Goal: Information Seeking & Learning: Learn about a topic

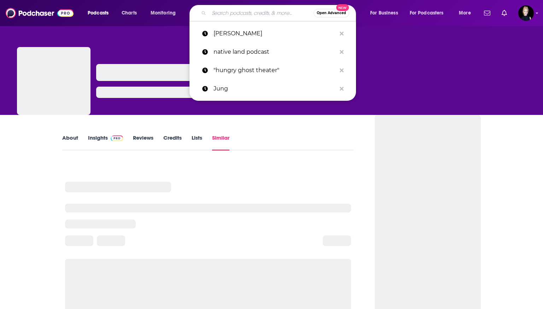
click at [263, 16] on input "Search podcasts, credits, & more..." at bounding box center [261, 12] width 105 height 11
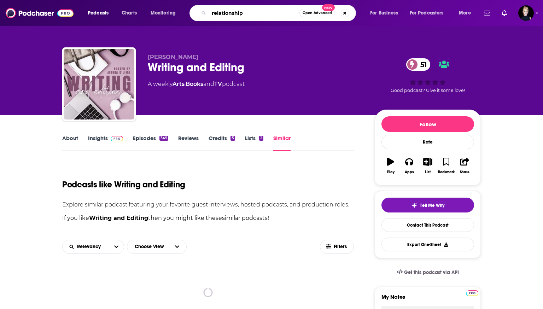
type input "relationships"
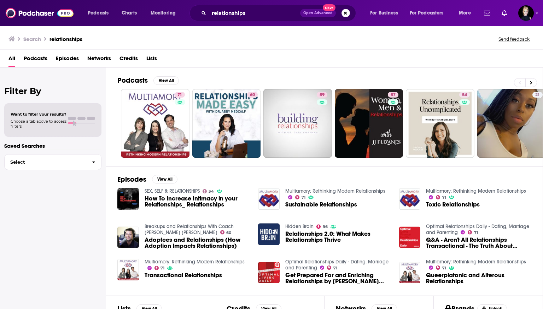
click at [40, 55] on span "Podcasts" at bounding box center [36, 60] width 24 height 14
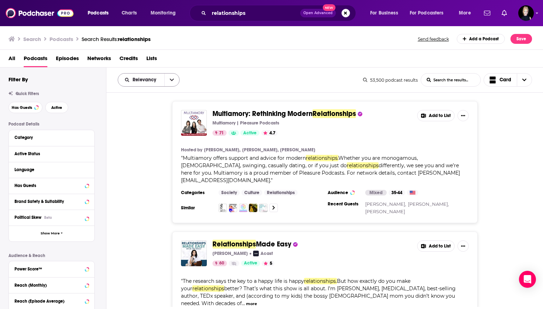
click at [168, 80] on button "open menu" at bounding box center [171, 80] width 15 height 13
click at [168, 80] on button "close menu" at bounding box center [171, 80] width 15 height 13
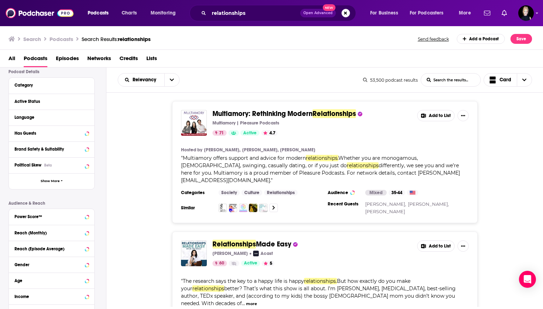
scroll to position [54, 0]
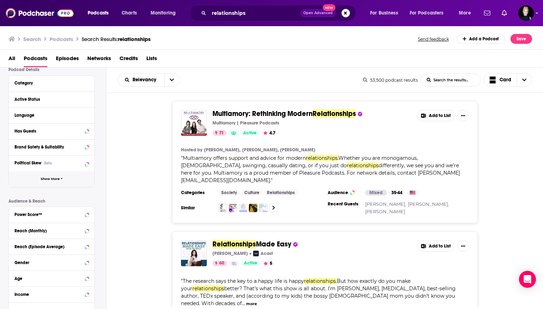
click at [36, 179] on button "Show More" at bounding box center [52, 179] width 86 height 16
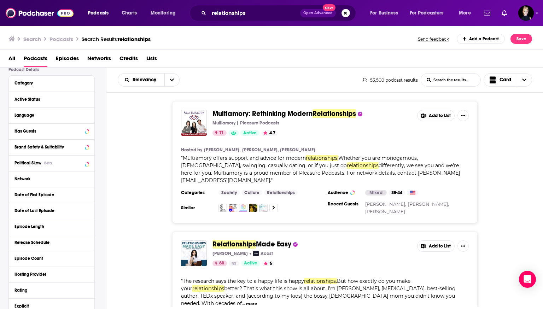
scroll to position [0, 0]
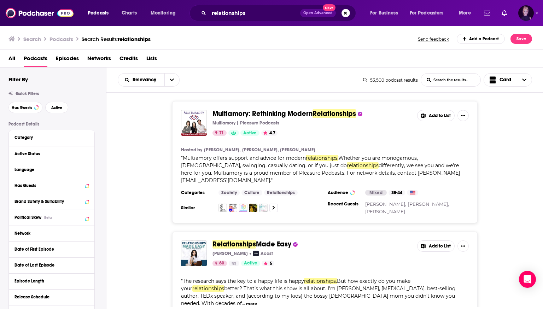
click at [537, 16] on div "Show profile menu" at bounding box center [537, 14] width 3 height 8
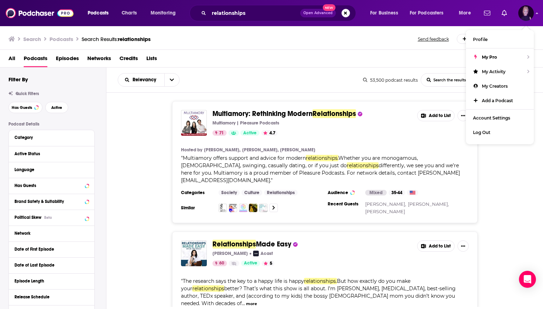
click at [537, 16] on div "Show profile menu" at bounding box center [537, 14] width 3 height 8
click at [86, 169] on icon at bounding box center [86, 170] width 3 height 2
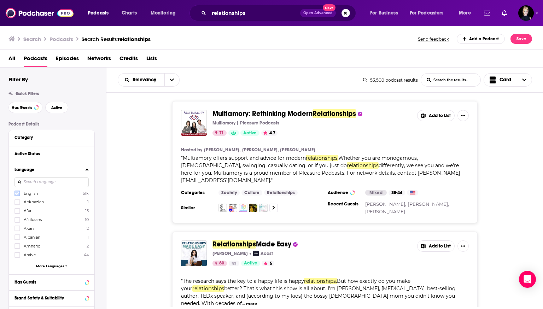
click at [18, 193] on icon at bounding box center [17, 193] width 4 height 4
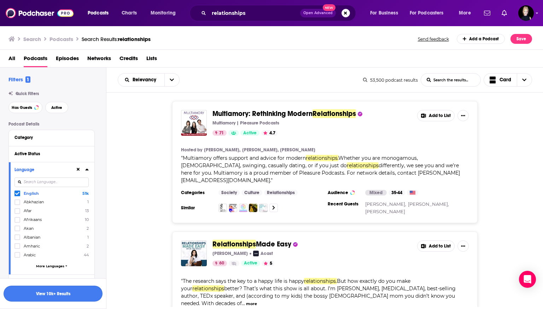
click at [44, 295] on button "View 10k+ Results" at bounding box center [53, 294] width 99 height 16
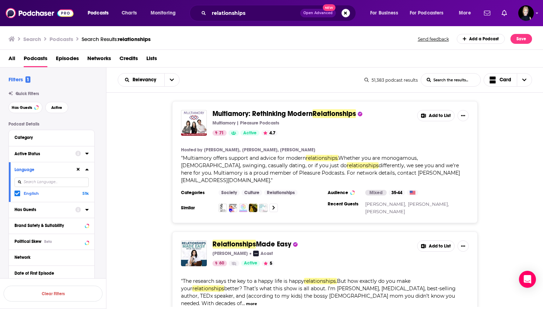
click at [75, 156] on button "Active Status" at bounding box center [44, 153] width 61 height 9
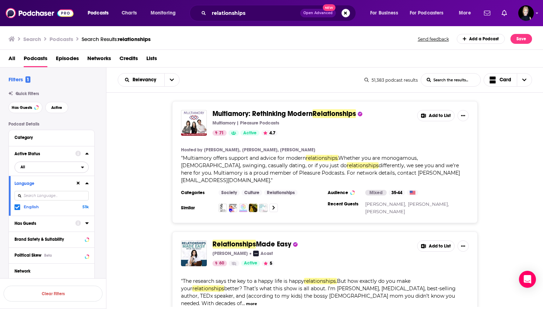
click at [51, 169] on span "All" at bounding box center [48, 166] width 66 height 9
click at [40, 191] on span "Active" at bounding box center [37, 190] width 38 height 4
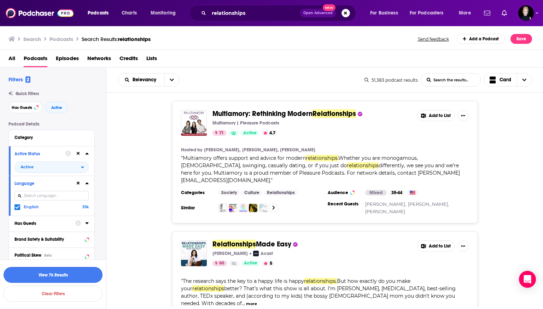
click at [49, 274] on button "View 7k Results" at bounding box center [53, 275] width 99 height 16
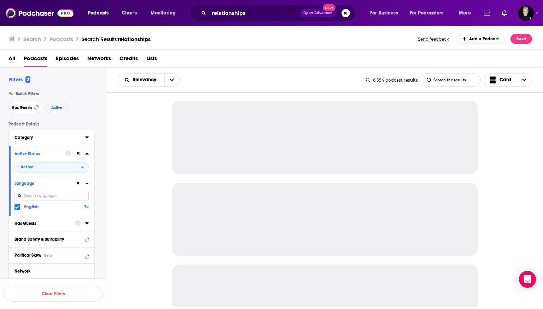
click at [49, 136] on div "Category" at bounding box center [47, 137] width 66 height 5
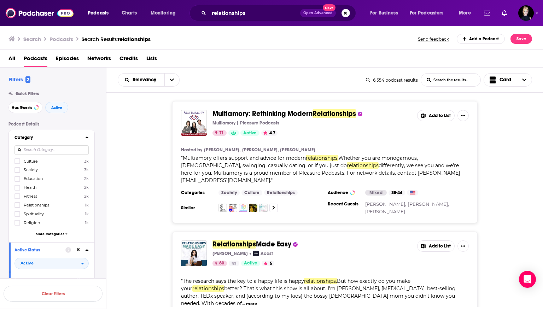
click at [53, 150] on input at bounding box center [51, 150] width 74 height 10
click at [18, 205] on icon at bounding box center [17, 205] width 4 height 3
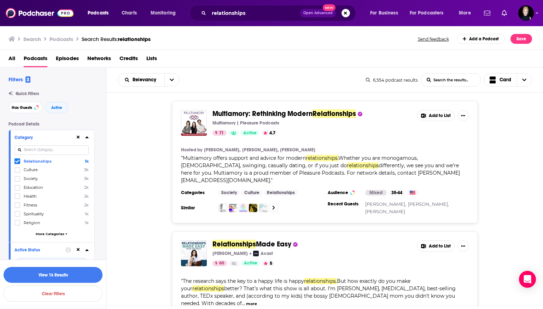
click at [48, 232] on div "Relationships 1k Culture 3k Society 3k Education 2k Health 2k Fitness 2k Spirit…" at bounding box center [51, 198] width 74 height 81
click at [47, 234] on span "More Categories" at bounding box center [50, 234] width 29 height 4
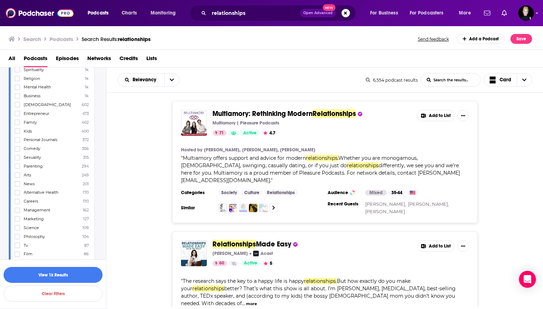
scroll to position [145, 0]
click at [17, 158] on icon at bounding box center [17, 156] width 4 height 3
click at [17, 158] on icon at bounding box center [17, 157] width 4 height 4
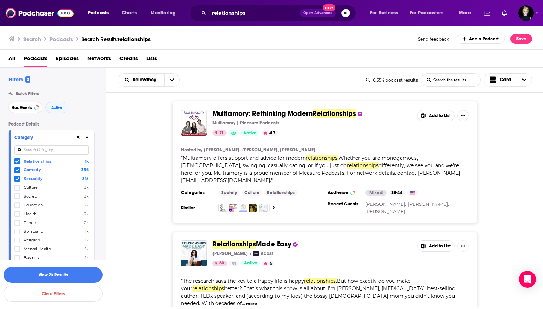
click at [16, 168] on icon at bounding box center [17, 170] width 4 height 4
click at [51, 275] on button "View 2k Results" at bounding box center [53, 275] width 99 height 16
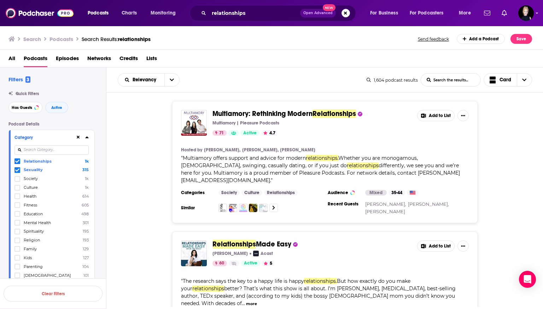
click at [87, 137] on icon at bounding box center [86, 137] width 3 height 2
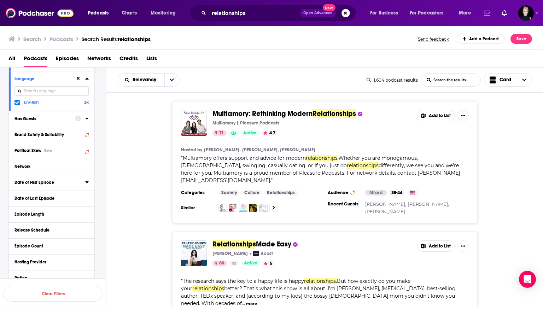
scroll to position [112, 0]
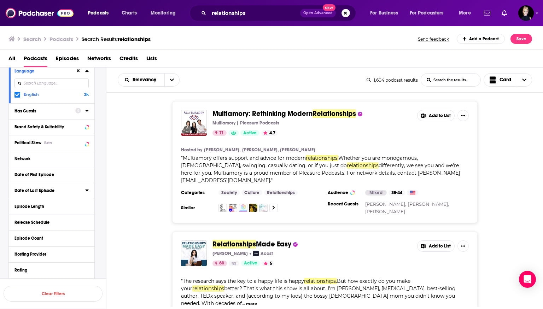
click at [85, 191] on button "Date of Last Episode" at bounding box center [49, 190] width 71 height 9
click at [34, 205] on span "Custom" at bounding box center [35, 202] width 17 height 5
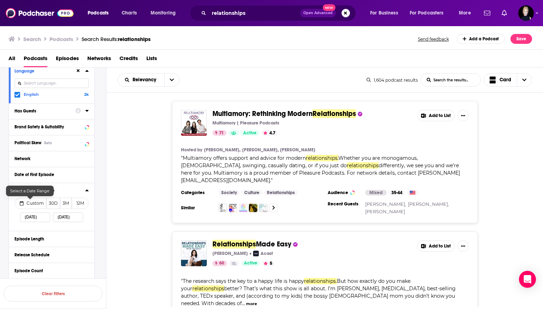
select select "8"
click at [40, 203] on span "Custom" at bounding box center [35, 202] width 17 height 5
select select "8"
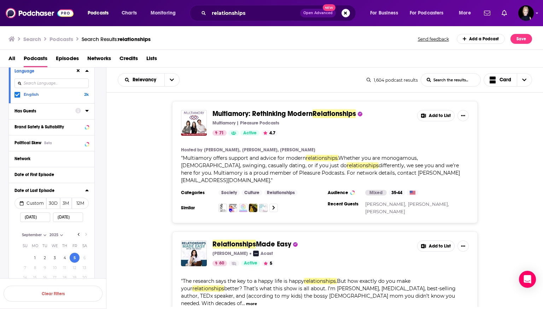
click at [31, 217] on input "[DATE]" at bounding box center [35, 217] width 30 height 10
click at [28, 217] on input "[DATE]" at bounding box center [35, 217] width 30 height 10
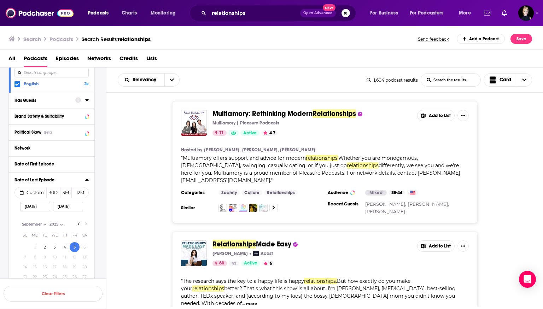
click at [78, 223] on select "2025" at bounding box center [65, 224] width 35 height 6
click at [81, 217] on div "[DATE] [DATE] [DATE] Month: July August September September Year: 2025 2025 Su …" at bounding box center [51, 254] width 74 height 113
click at [78, 225] on select "2025" at bounding box center [65, 224] width 35 height 6
click at [89, 216] on div "Date of Last Episode Custom 30D 3M 12M [DATE] [DATE] [DATE] Month: July August …" at bounding box center [52, 247] width 86 height 150
click at [79, 223] on select "2025" at bounding box center [65, 224] width 35 height 6
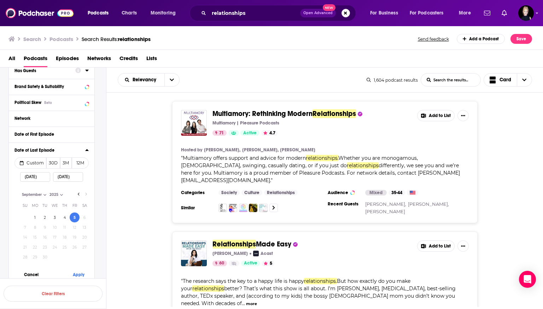
scroll to position [172, 0]
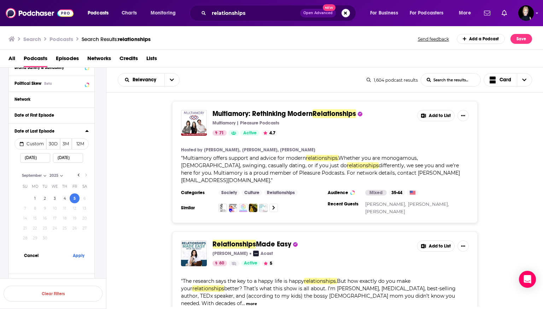
click at [28, 158] on input "[DATE]" at bounding box center [35, 158] width 30 height 10
type input "[DATE]"
select select "7"
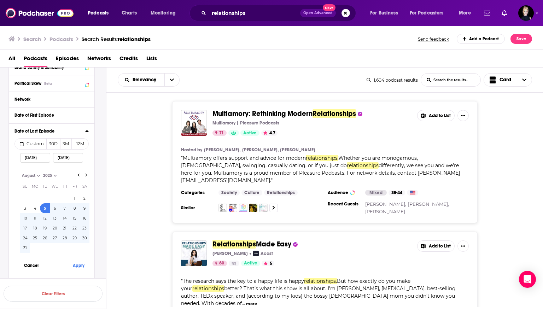
click at [36, 158] on input "[DATE]" at bounding box center [35, 158] width 30 height 10
type input "[DATE]"
click at [78, 269] on button "Apply" at bounding box center [78, 265] width 21 height 13
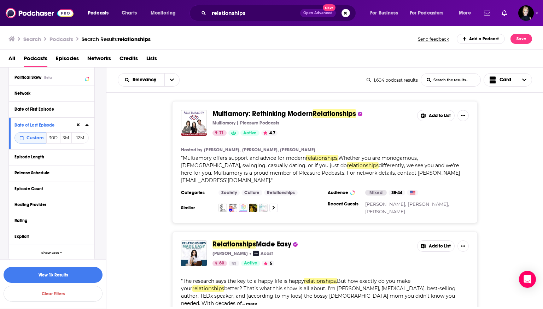
scroll to position [178, 0]
click at [57, 276] on button "View 1k Results" at bounding box center [53, 275] width 99 height 16
click at [87, 174] on icon at bounding box center [87, 173] width 4 height 6
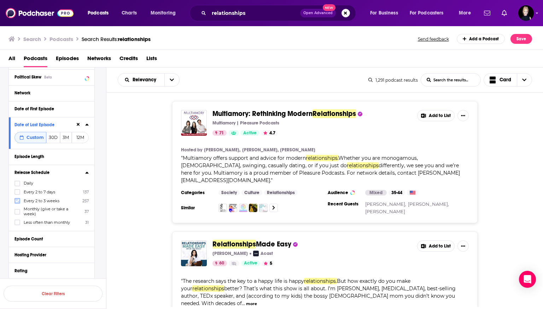
click at [17, 201] on icon at bounding box center [17, 201] width 4 height 4
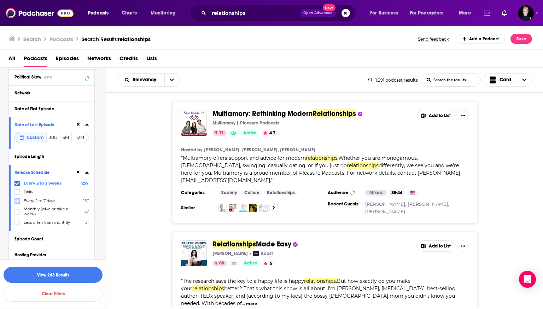
click at [18, 201] on icon at bounding box center [17, 200] width 4 height 3
click at [59, 277] on button "View 1k Results" at bounding box center [53, 275] width 99 height 16
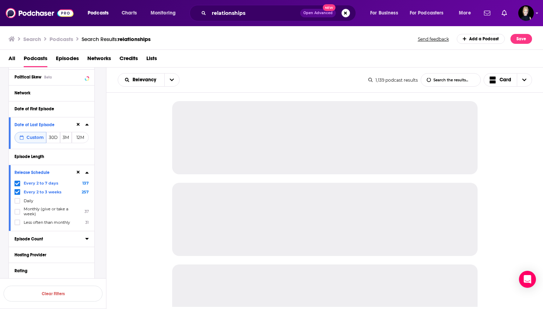
click at [87, 236] on icon at bounding box center [87, 239] width 4 height 6
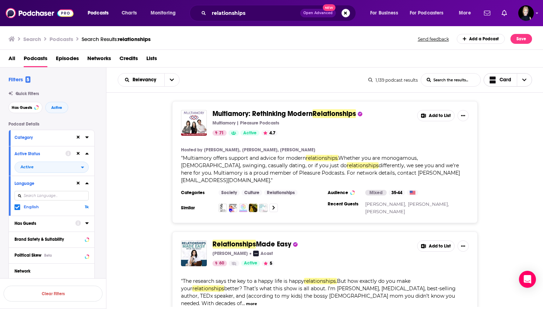
click at [520, 80] on span "Choose View" at bounding box center [524, 80] width 15 height 13
click at [172, 80] on icon "open menu" at bounding box center [172, 80] width 4 height 2
click at [173, 80] on icon "close menu" at bounding box center [172, 80] width 4 height 2
click at [399, 82] on div "1,139 podcast results" at bounding box center [392, 79] width 49 height 5
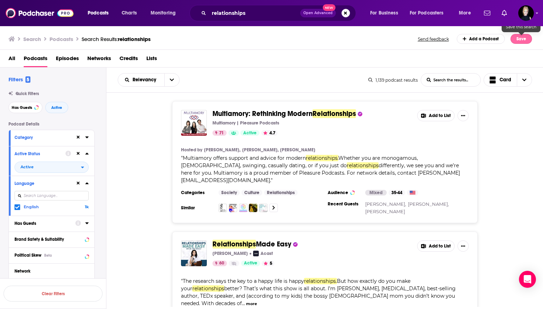
click at [521, 40] on button "Save" at bounding box center [521, 39] width 22 height 10
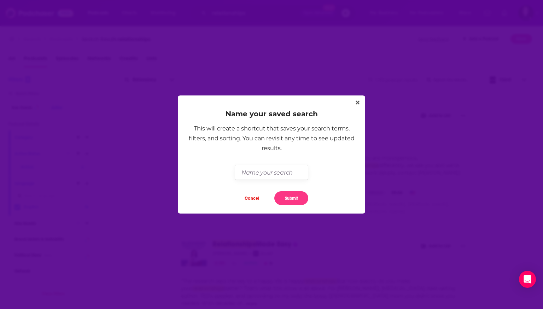
click at [275, 172] on input "Dialog" at bounding box center [271, 172] width 73 height 15
type input "SINGLE"
click at [291, 194] on button "Submit" at bounding box center [291, 198] width 34 height 14
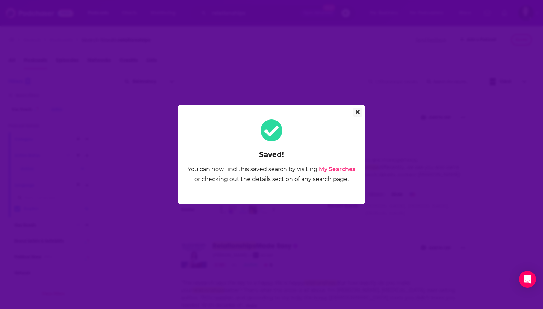
click at [356, 112] on icon "Close" at bounding box center [358, 112] width 4 height 6
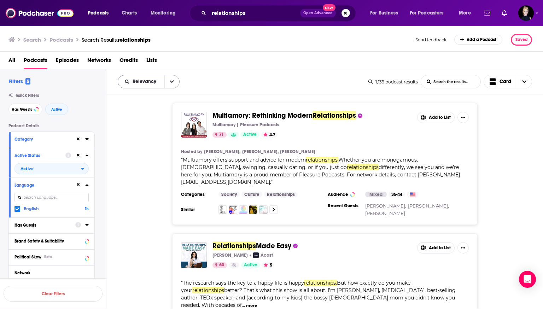
click at [170, 85] on button "open menu" at bounding box center [171, 81] width 15 height 13
click at [171, 84] on button "close menu" at bounding box center [171, 81] width 15 height 13
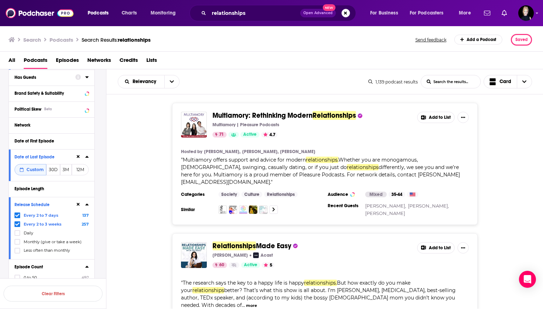
scroll to position [148, 0]
